Goal: Information Seeking & Learning: Learn about a topic

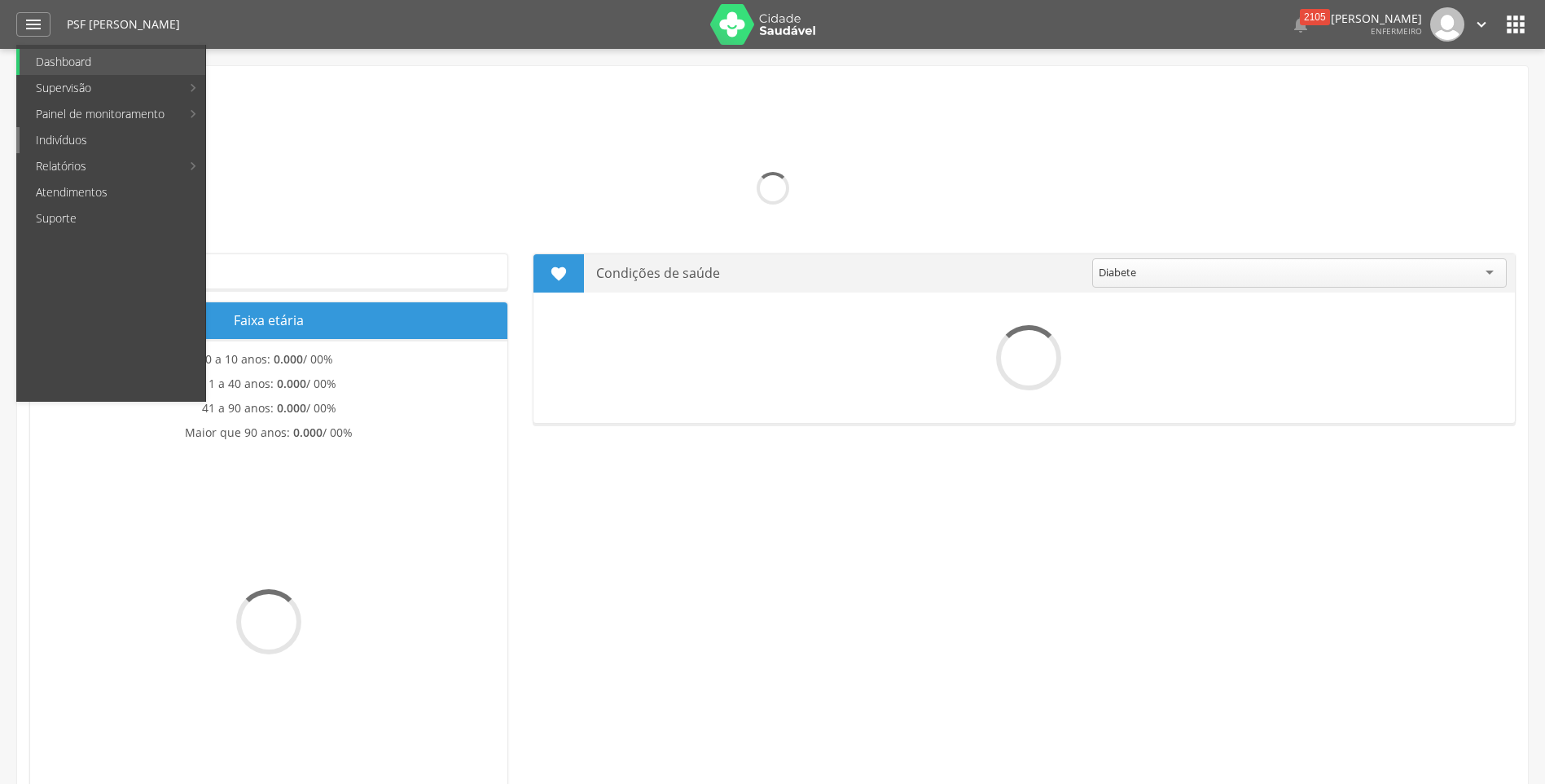
click at [64, 131] on link "Indivíduos" at bounding box center [113, 141] width 186 height 26
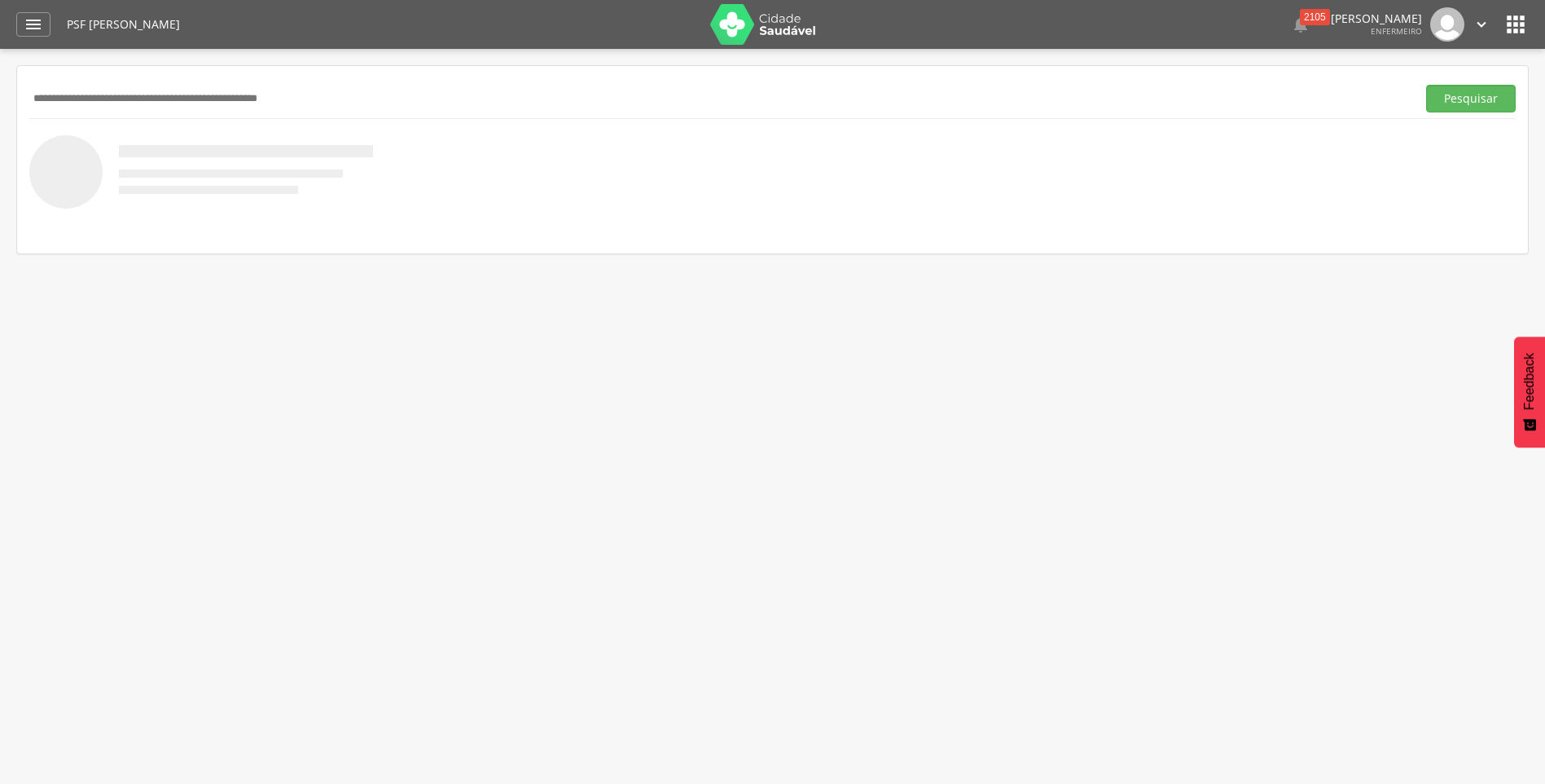
click at [99, 102] on input "text" at bounding box center [720, 99] width 1381 height 28
type input "**********"
click at [1427, 85] on button "Pesquisar" at bounding box center [1471, 99] width 90 height 28
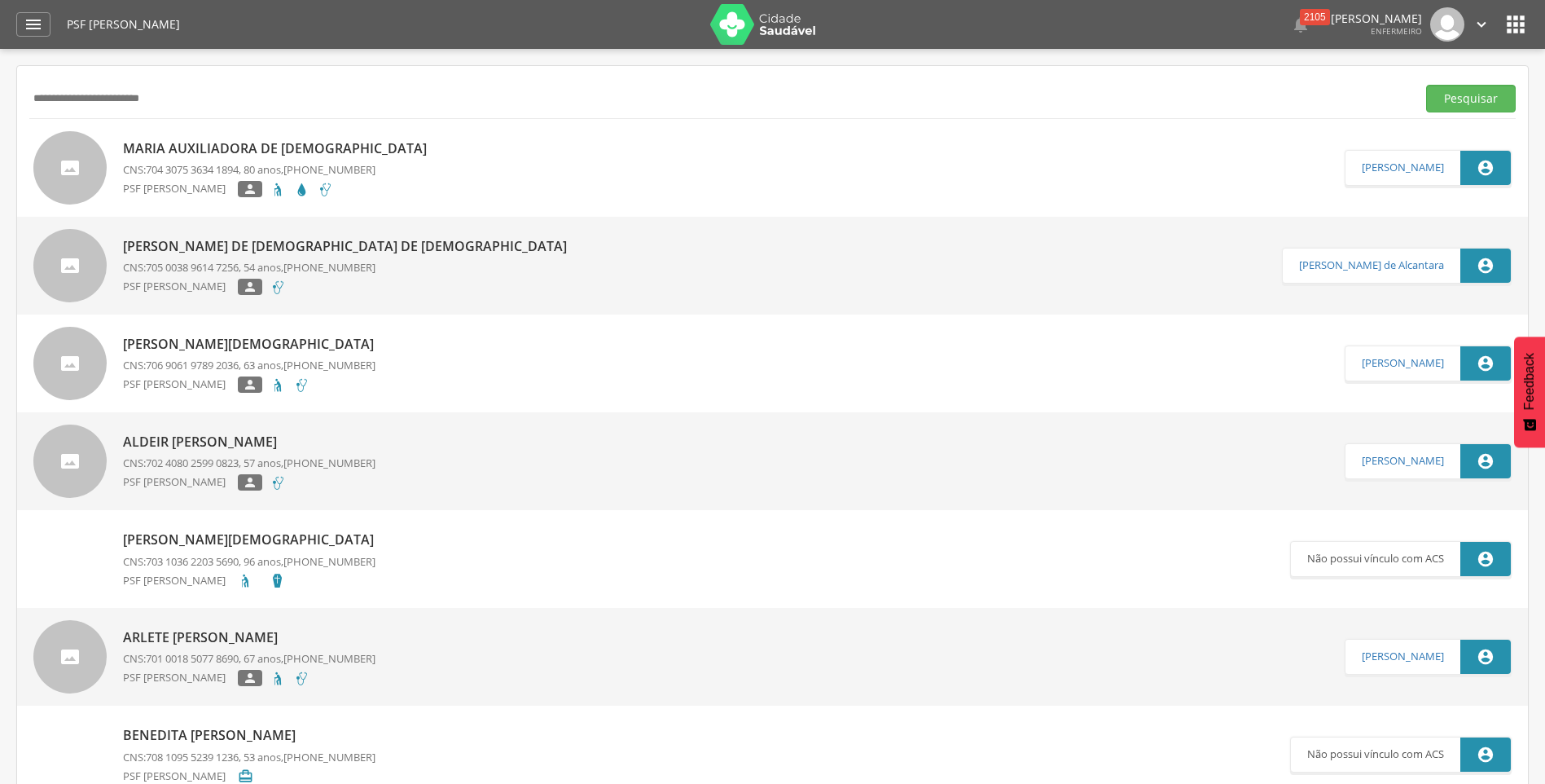
click at [187, 153] on p "Maria Auxiliadora de [DEMOGRAPHIC_DATA]" at bounding box center [279, 149] width 312 height 19
type input "**********"
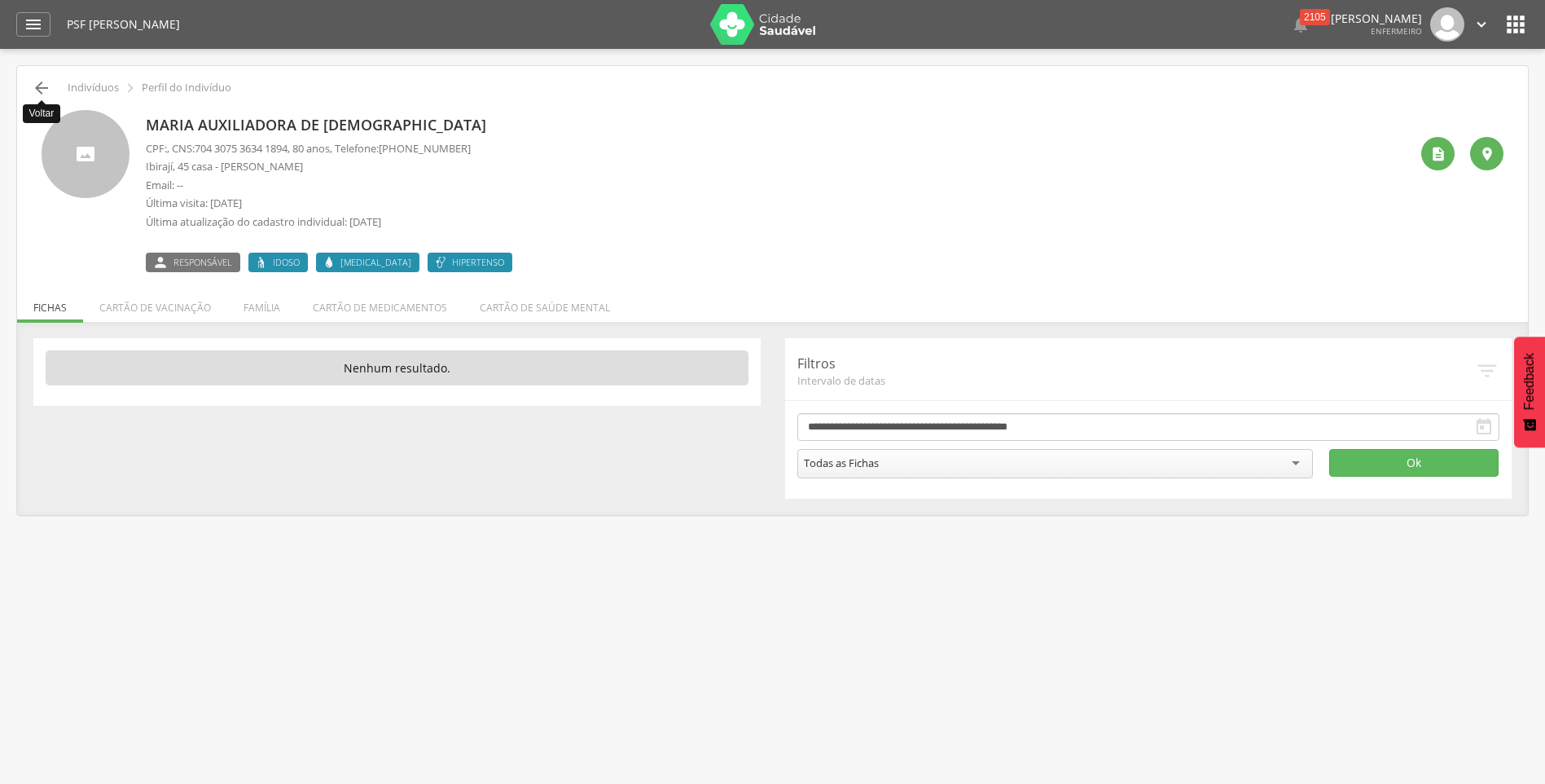
click at [40, 85] on icon "" at bounding box center [42, 88] width 20 height 20
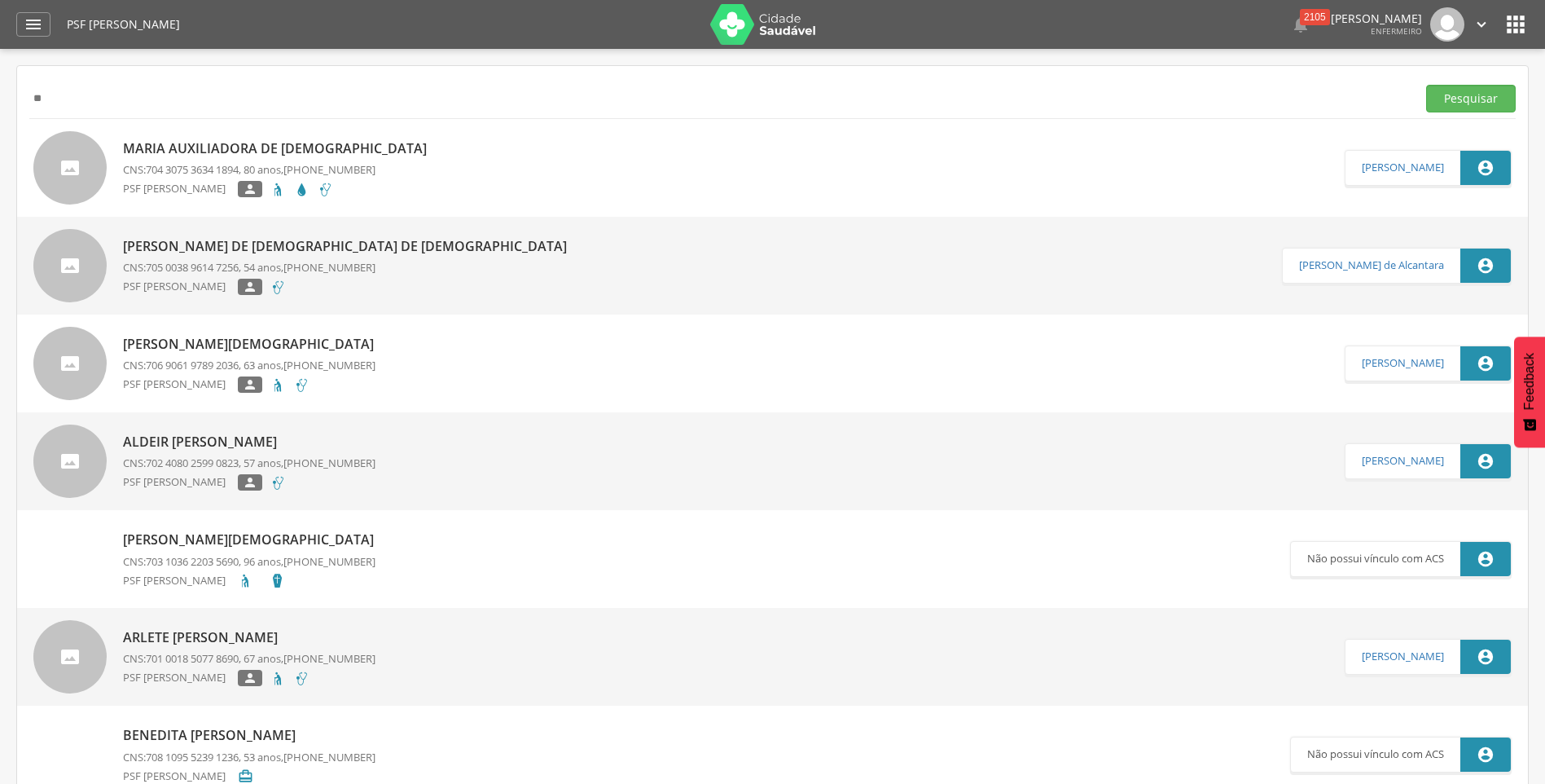
type input "*"
click at [1427, 85] on button "Pesquisar" at bounding box center [1471, 99] width 90 height 28
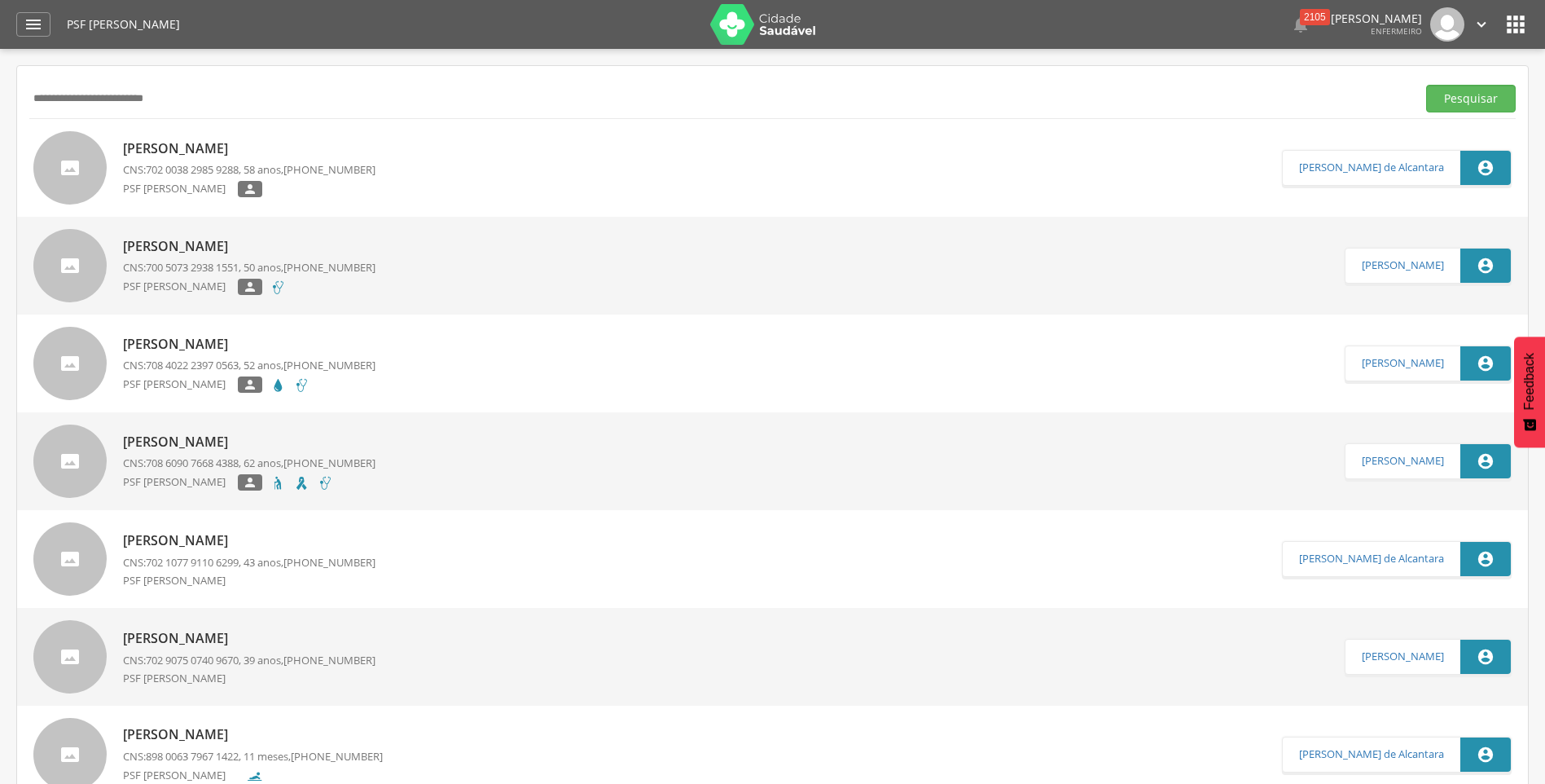
click at [164, 96] on input "**********" at bounding box center [720, 99] width 1381 height 28
click at [1458, 93] on button "Pesquisar" at bounding box center [1471, 99] width 90 height 28
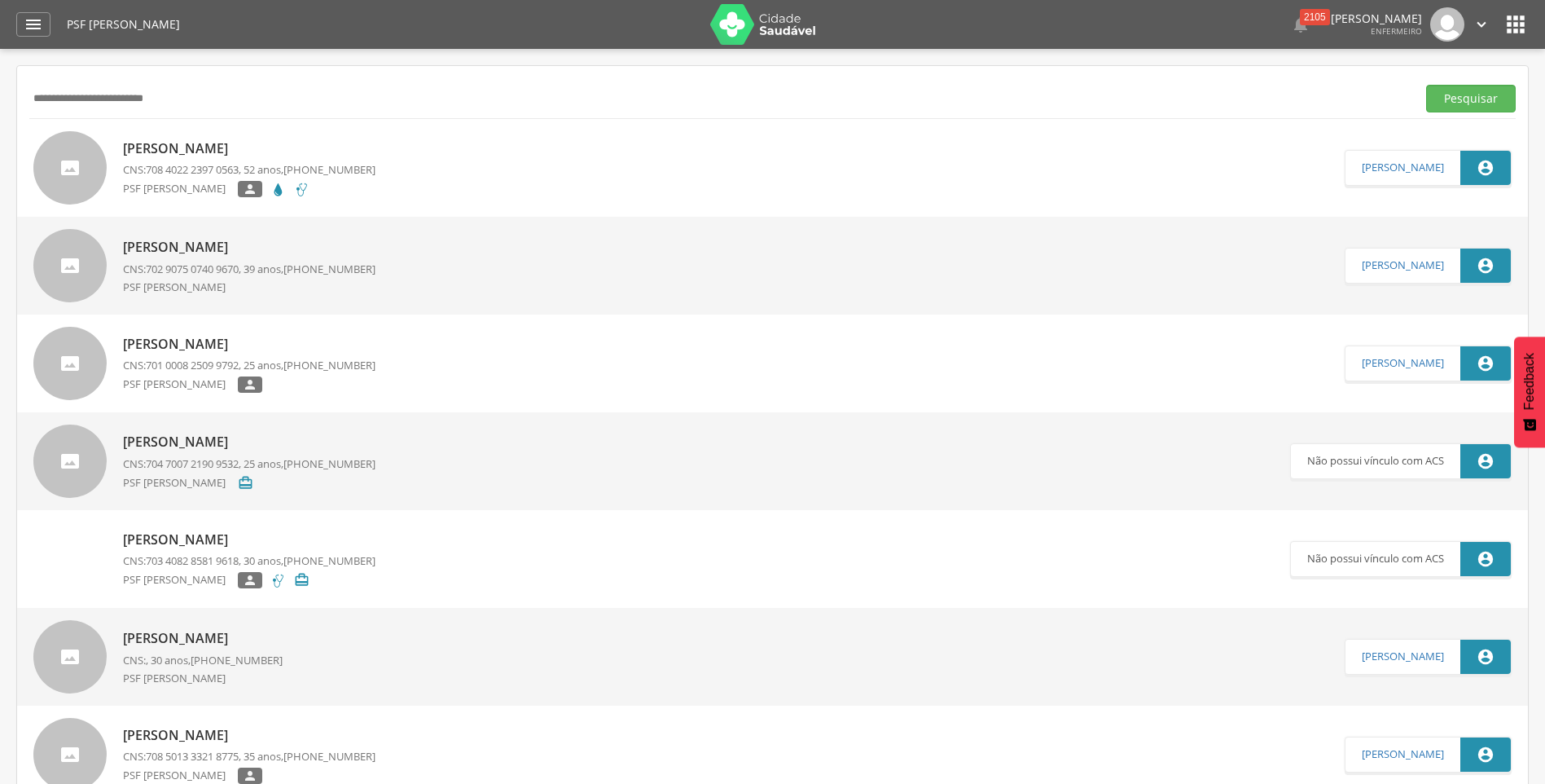
click at [192, 92] on input "**********" at bounding box center [720, 99] width 1381 height 28
type input "*"
type input "**********"
click at [1427, 85] on button "Pesquisar" at bounding box center [1471, 99] width 90 height 28
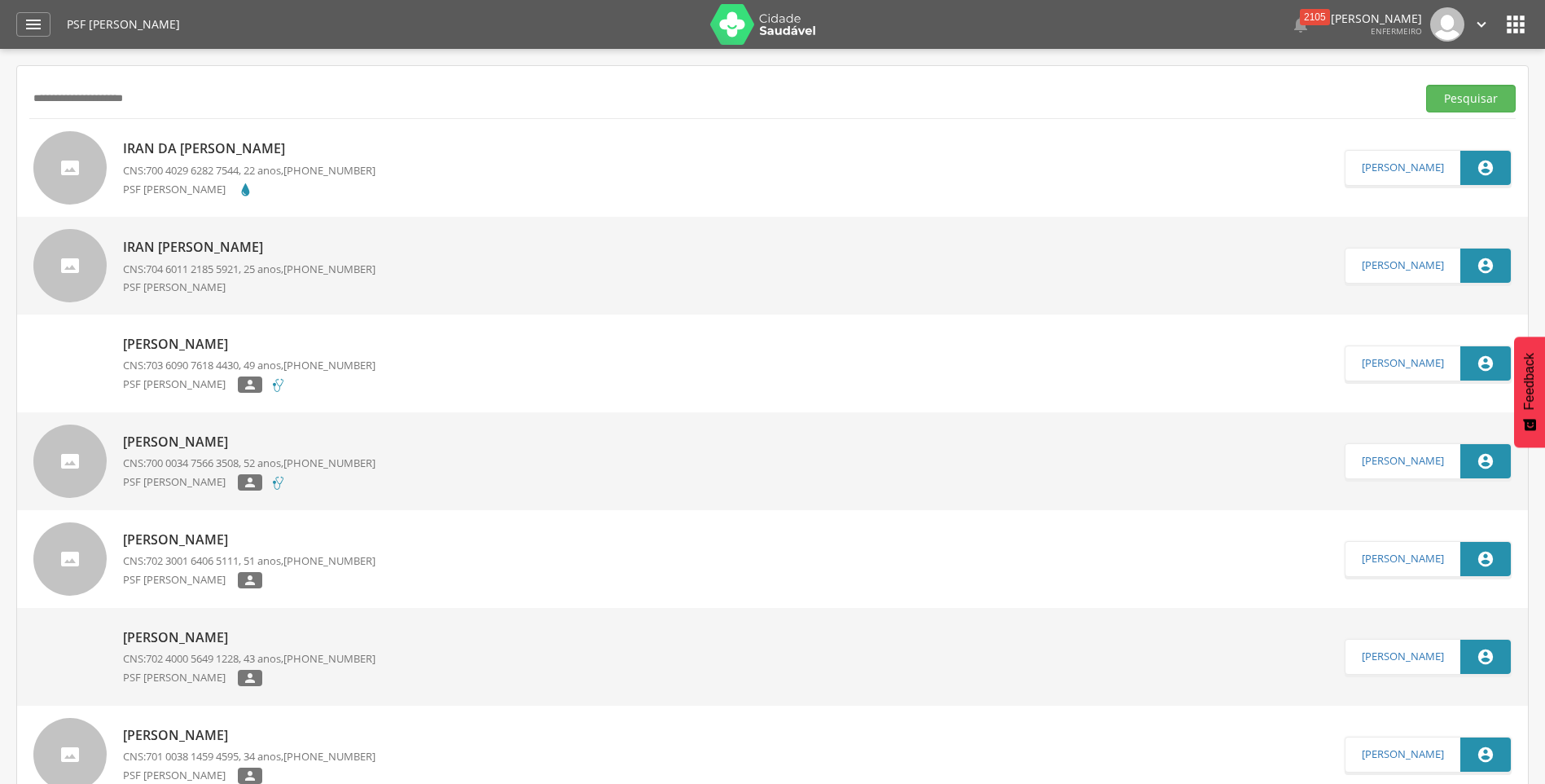
click at [213, 155] on p "Iran da [PERSON_NAME]" at bounding box center [249, 149] width 252 height 19
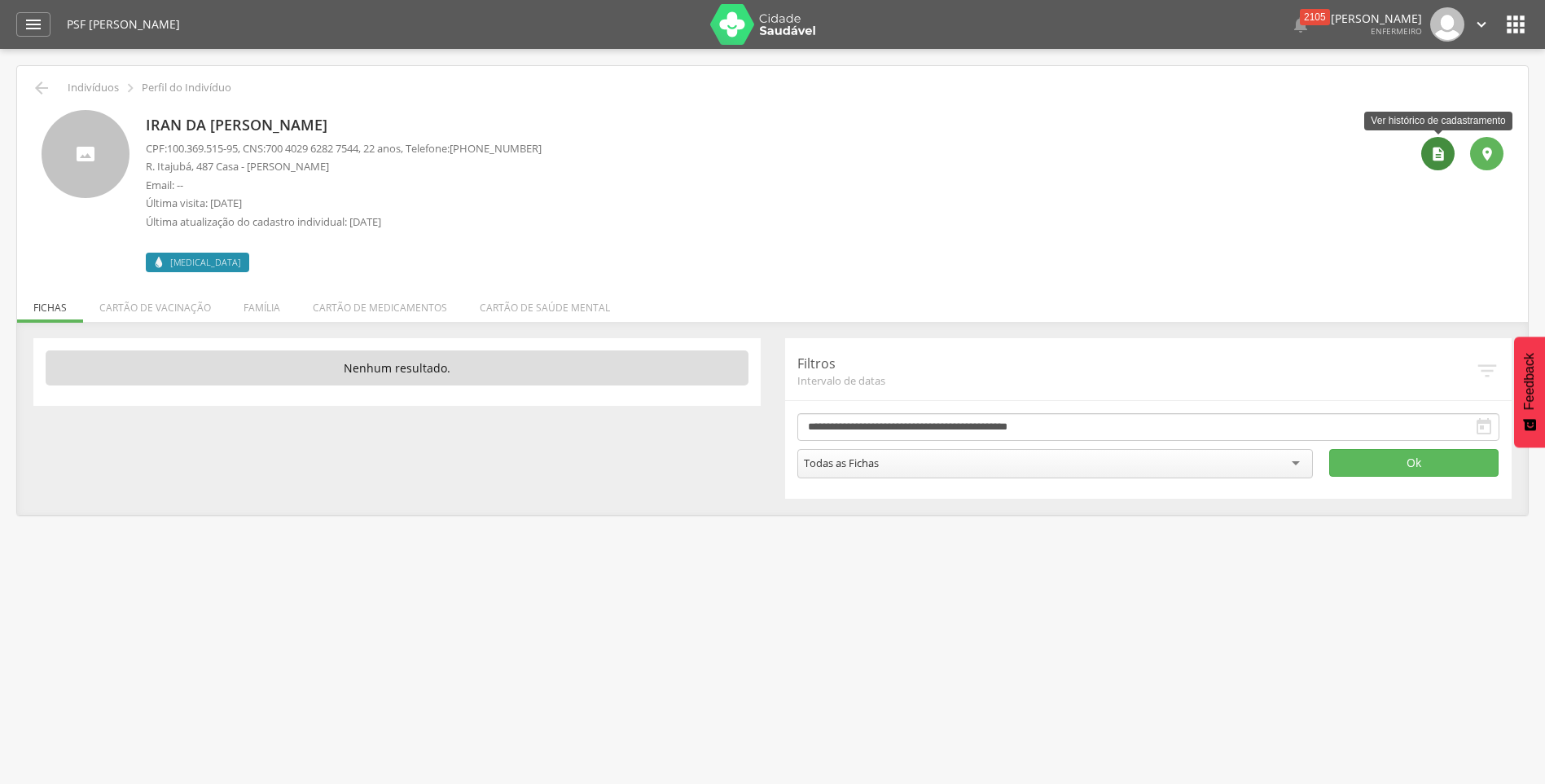
click at [1450, 152] on div "" at bounding box center [1438, 154] width 34 height 34
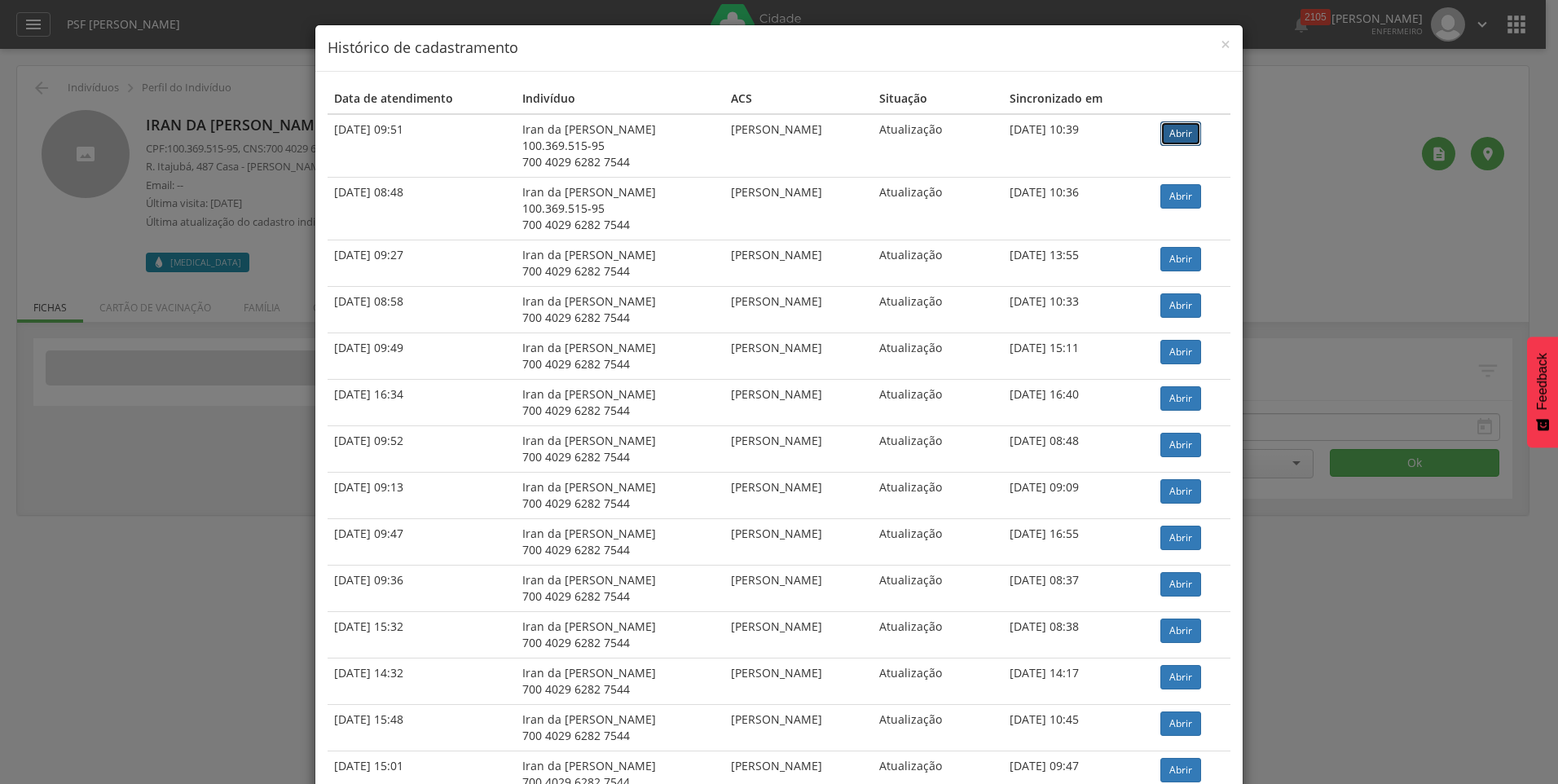
click at [1174, 128] on link "Abrir" at bounding box center [1181, 134] width 41 height 25
click at [1221, 37] on span "×" at bounding box center [1226, 44] width 10 height 23
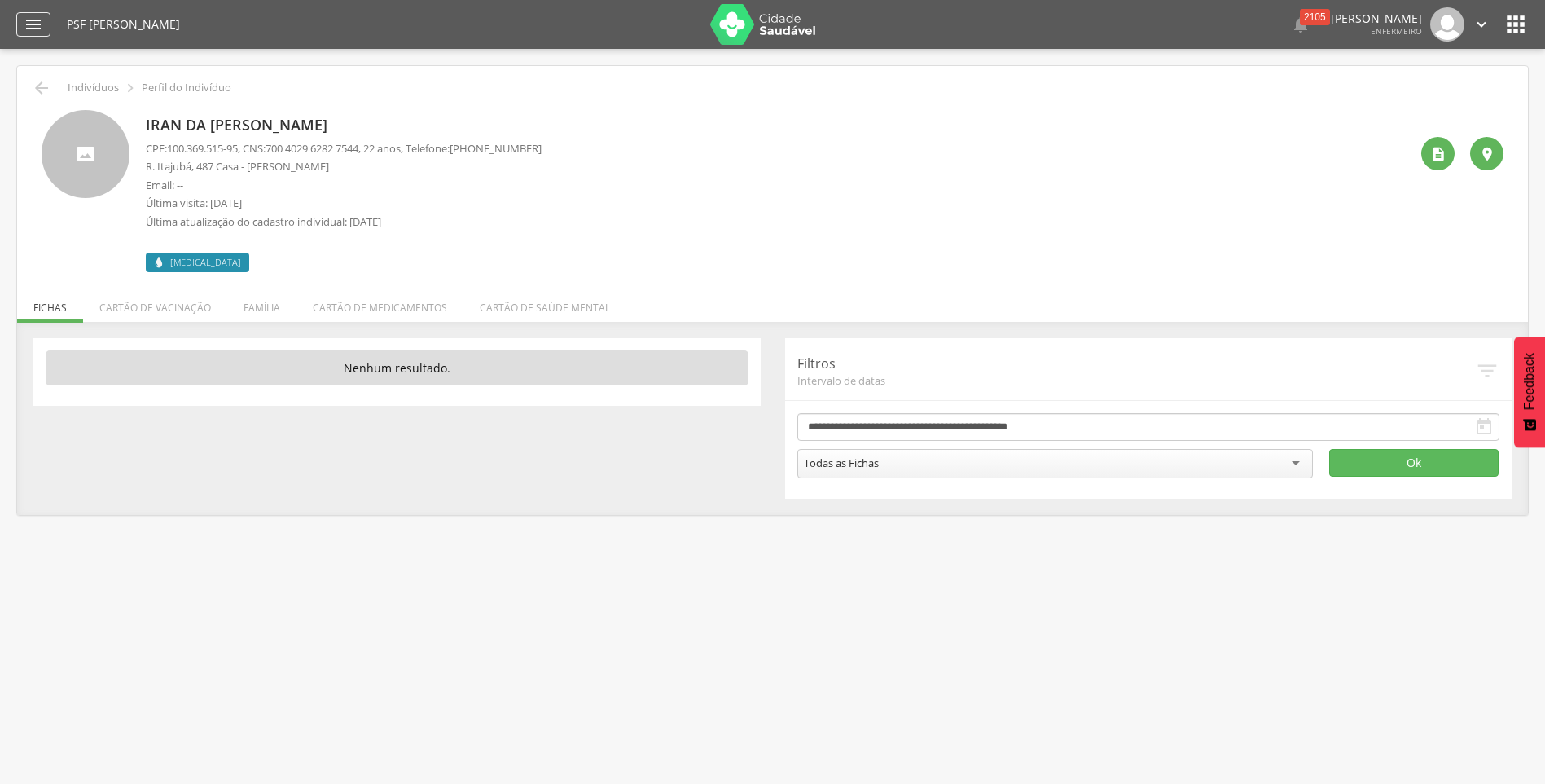
click at [23, 20] on div "" at bounding box center [34, 25] width 35 height 25
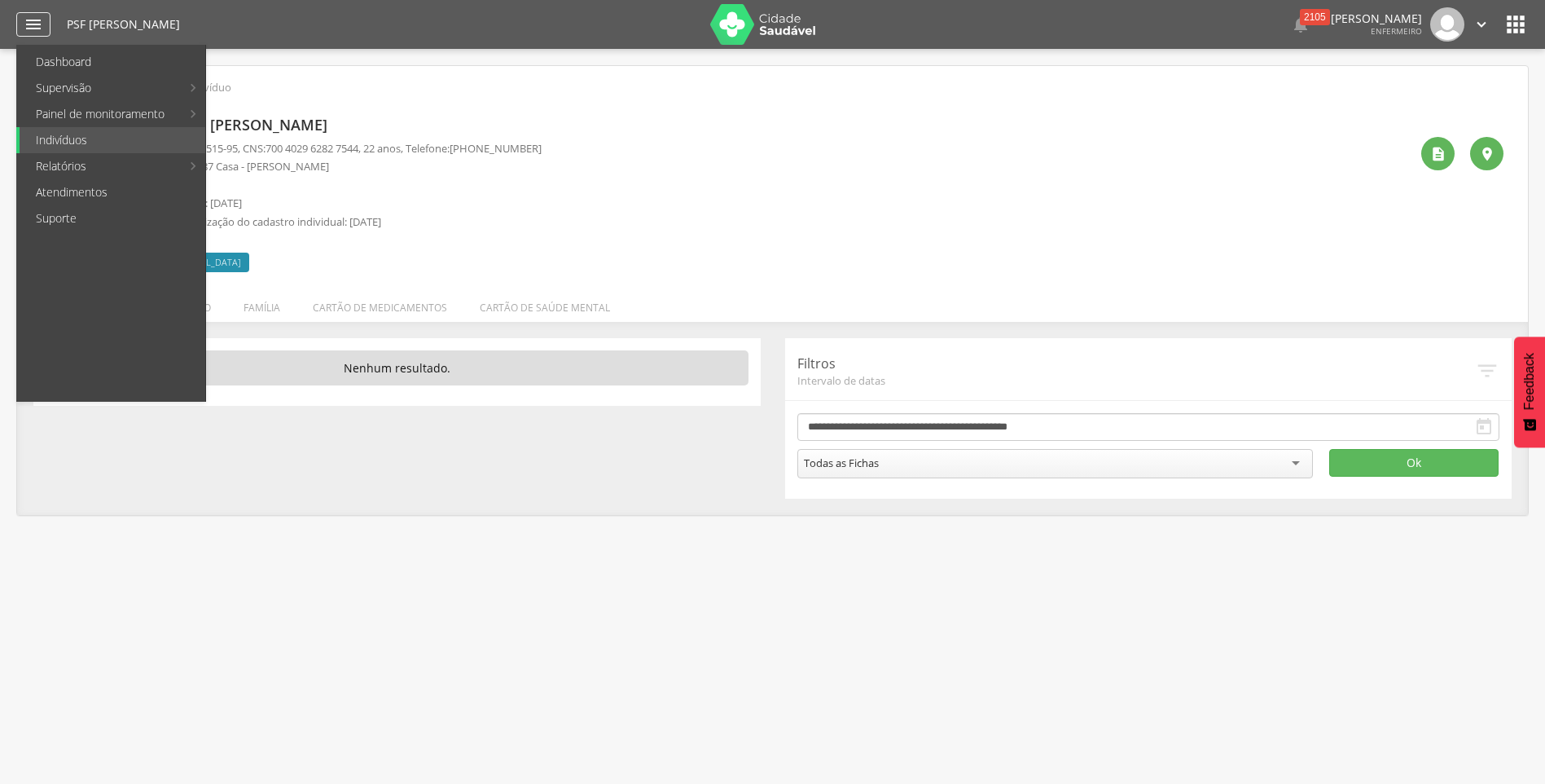
click at [31, 24] on icon "" at bounding box center [34, 25] width 20 height 20
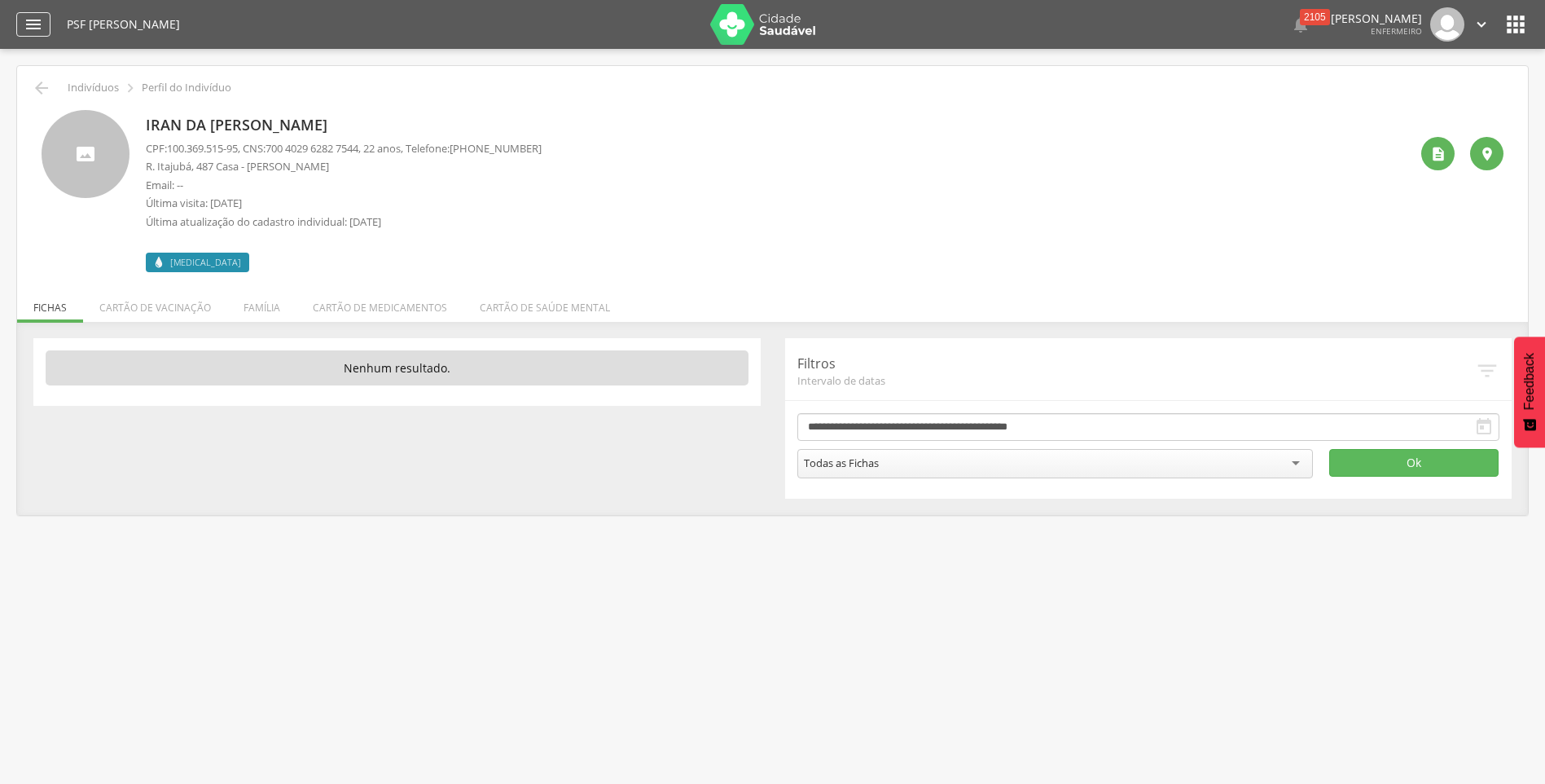
click at [31, 24] on icon "" at bounding box center [34, 25] width 20 height 20
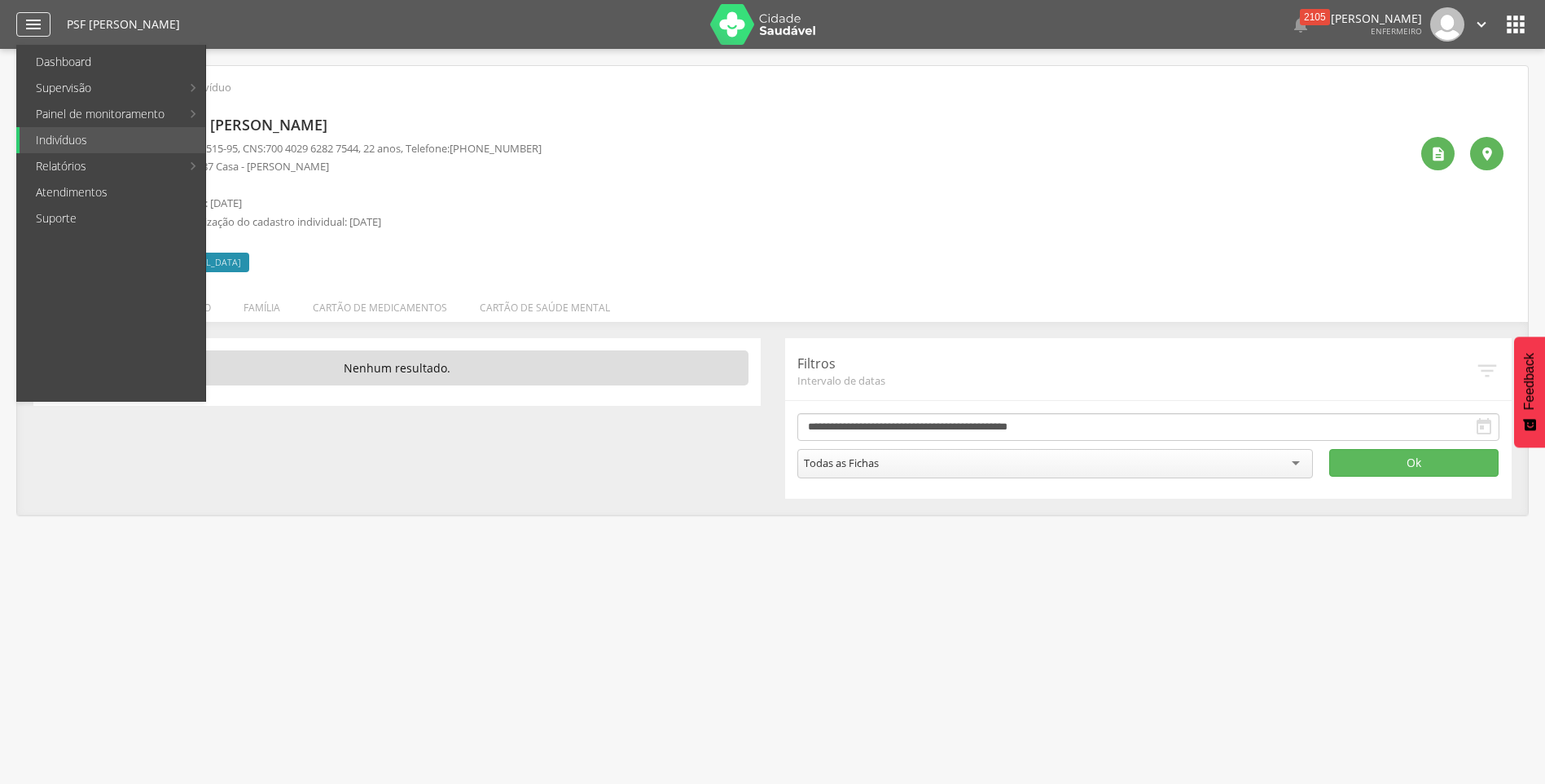
click at [31, 24] on icon "" at bounding box center [34, 25] width 20 height 20
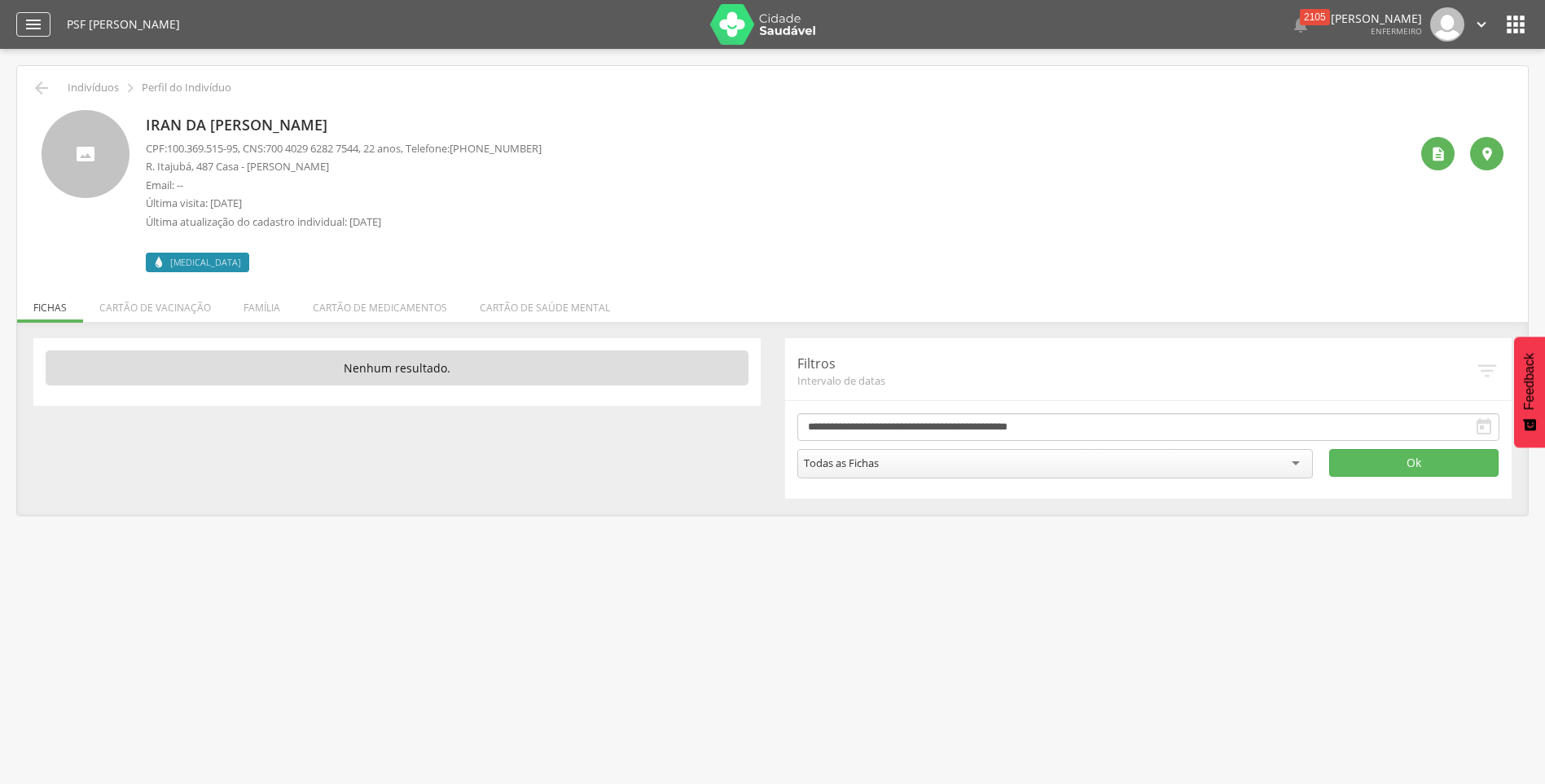
click at [31, 24] on icon "" at bounding box center [34, 25] width 20 height 20
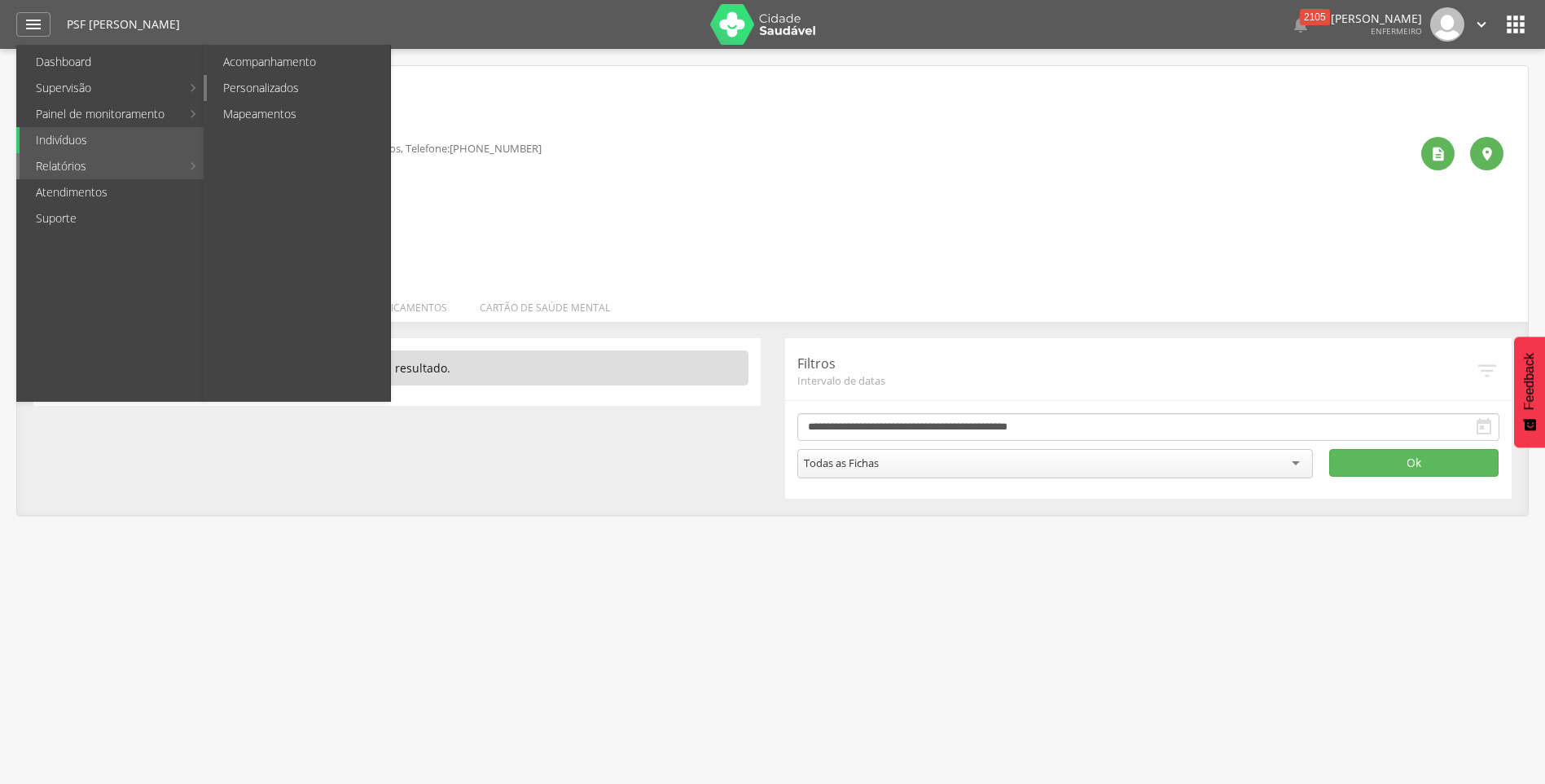
click at [265, 87] on link "Personalizados" at bounding box center [298, 88] width 183 height 26
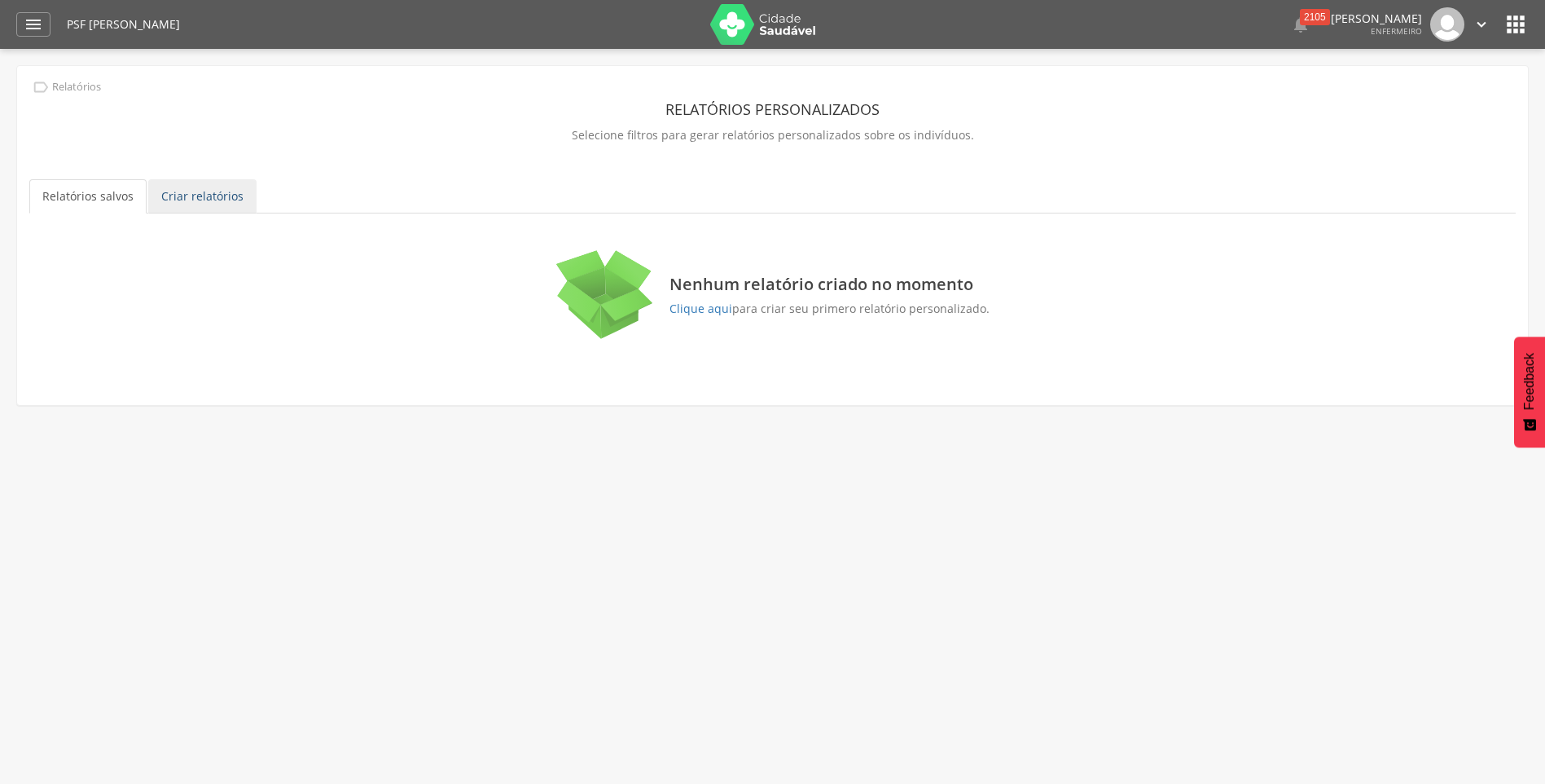
click at [208, 196] on link "Criar relatórios" at bounding box center [202, 196] width 108 height 35
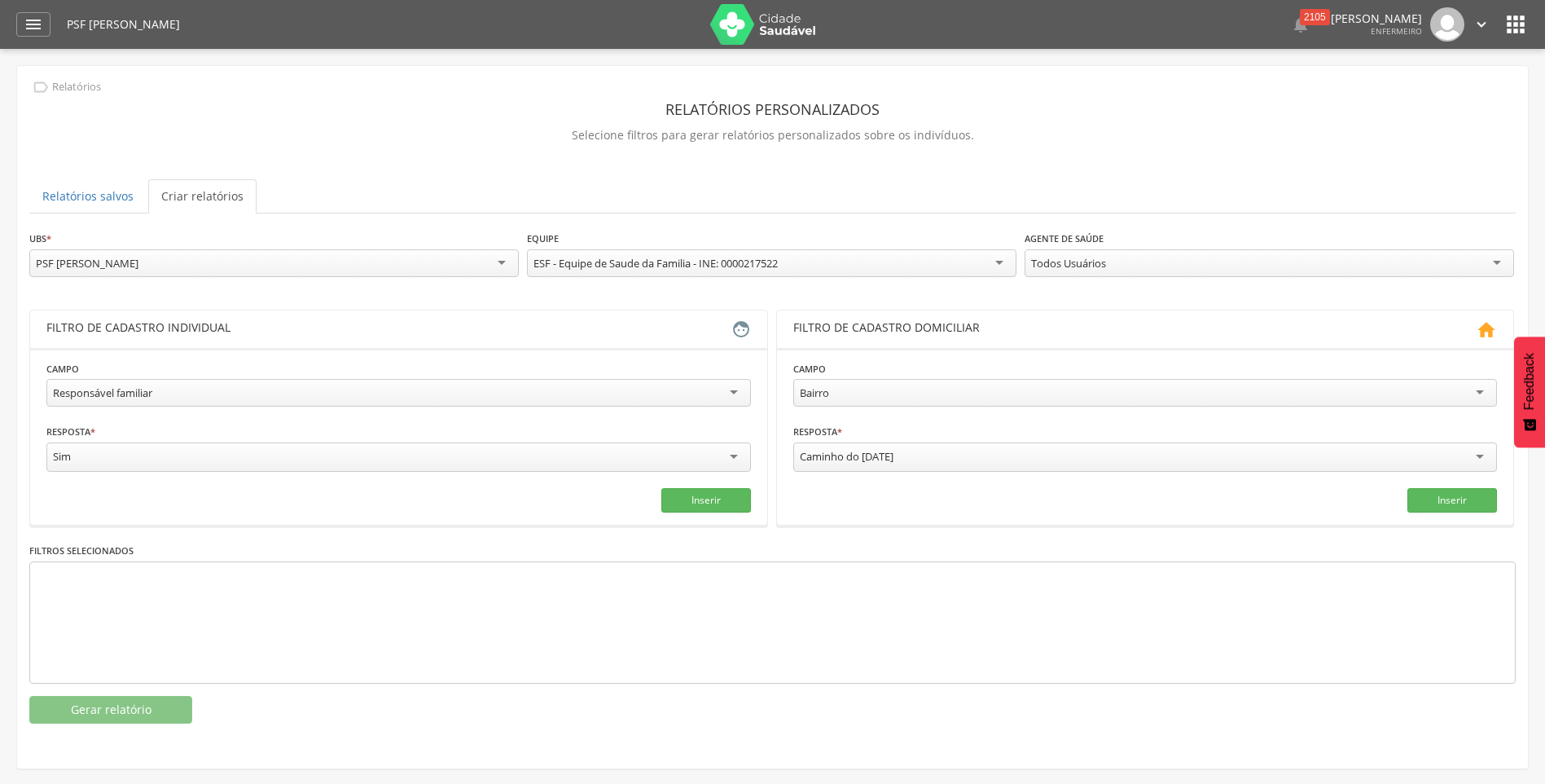
click at [734, 389] on div "Responsável familiar" at bounding box center [399, 393] width 704 height 28
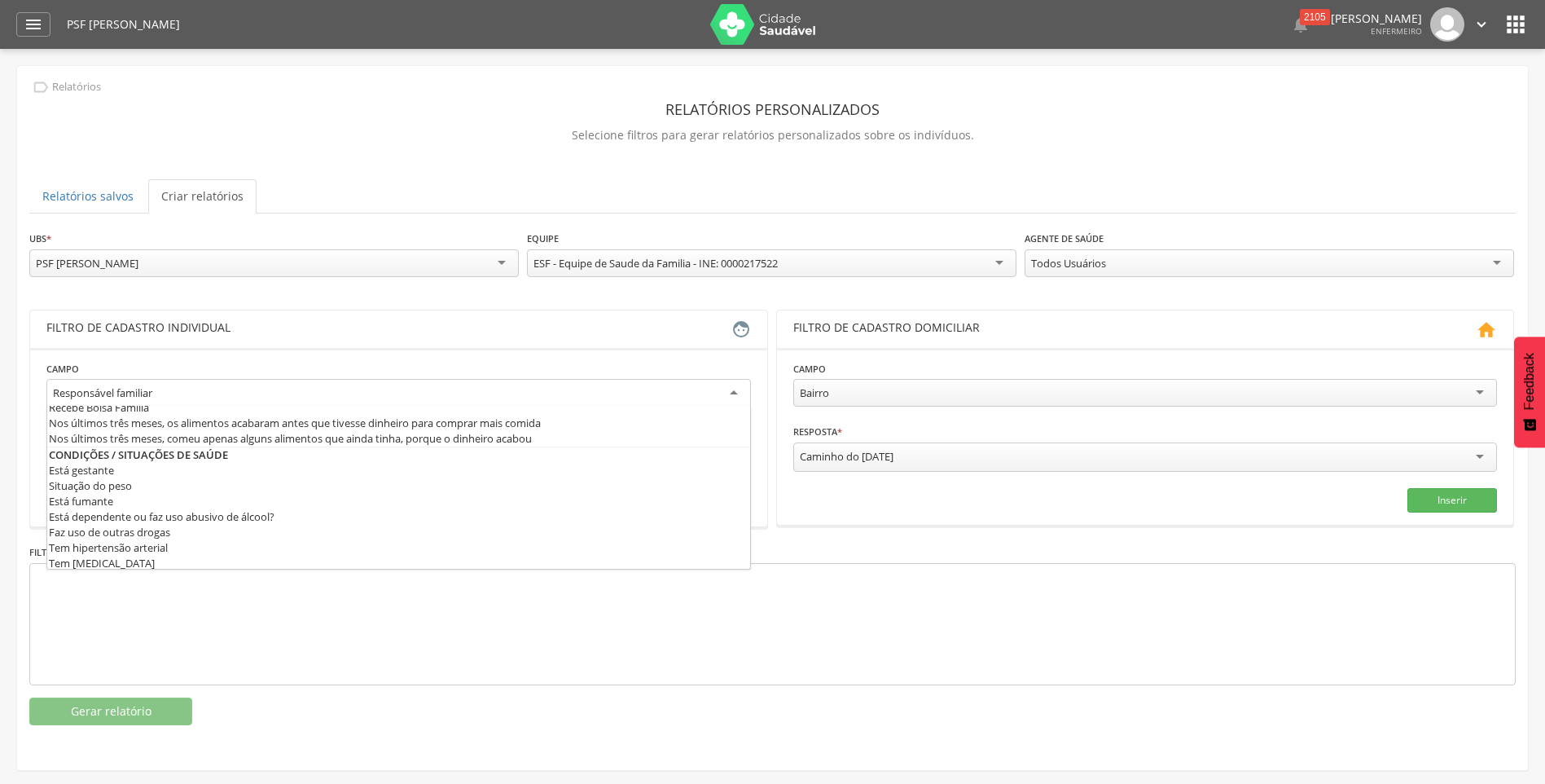
scroll to position [506, 0]
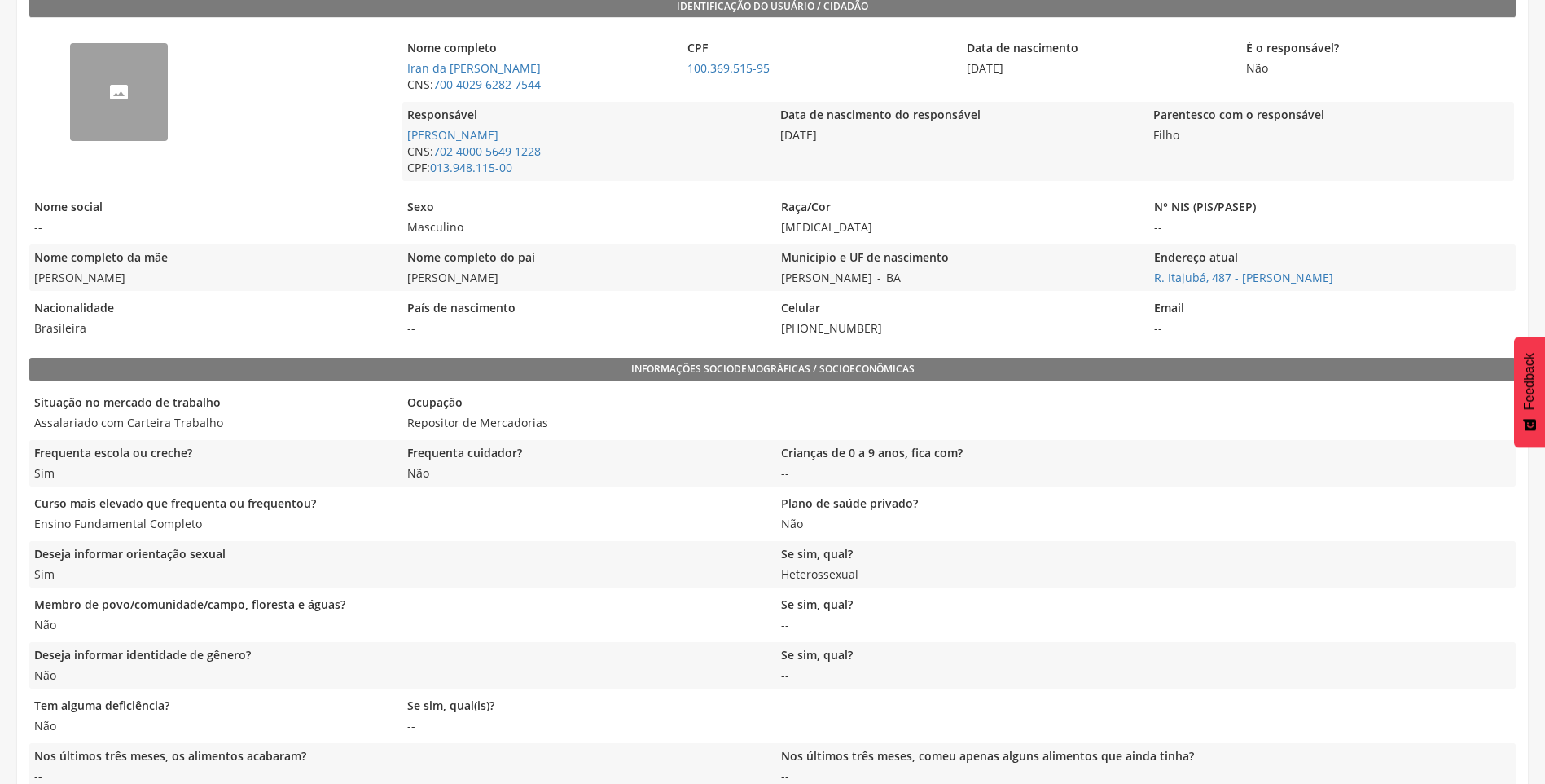
scroll to position [411, 0]
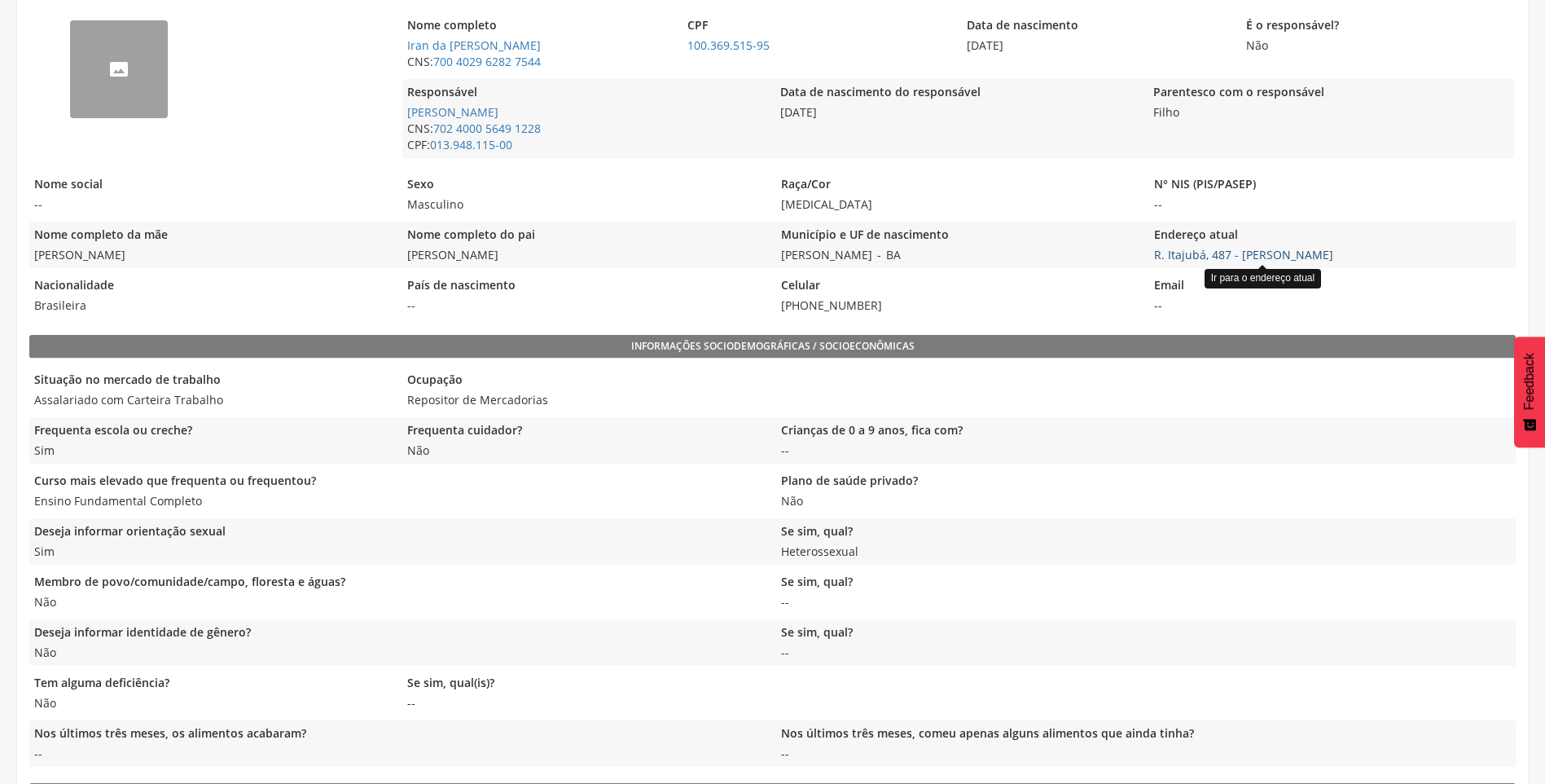
click at [1188, 253] on link "R. Itajubá, 487 - Luis Eduardo Magalhães" at bounding box center [1244, 254] width 179 height 16
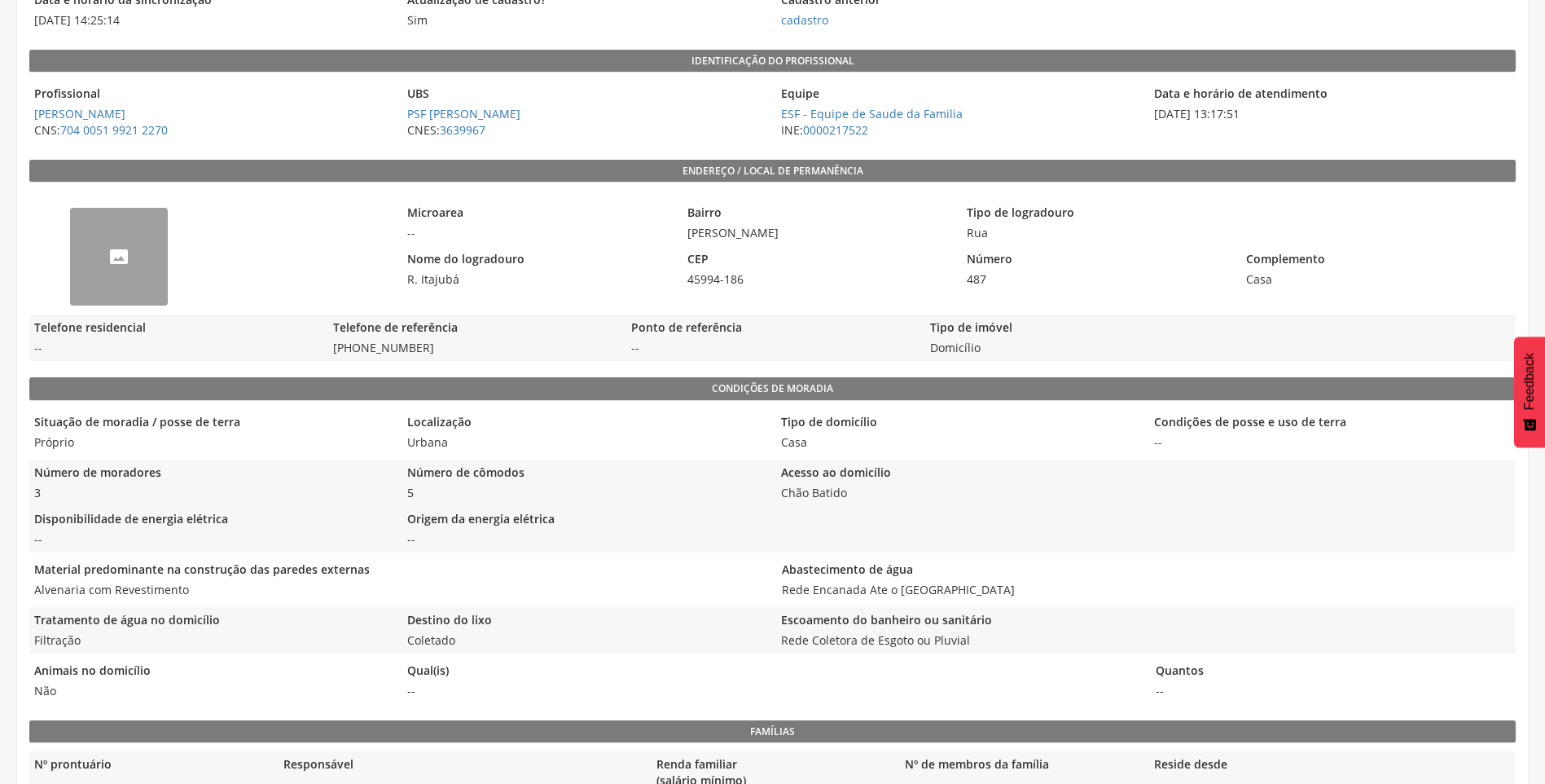
scroll to position [269, 0]
